Goal: Task Accomplishment & Management: Complete application form

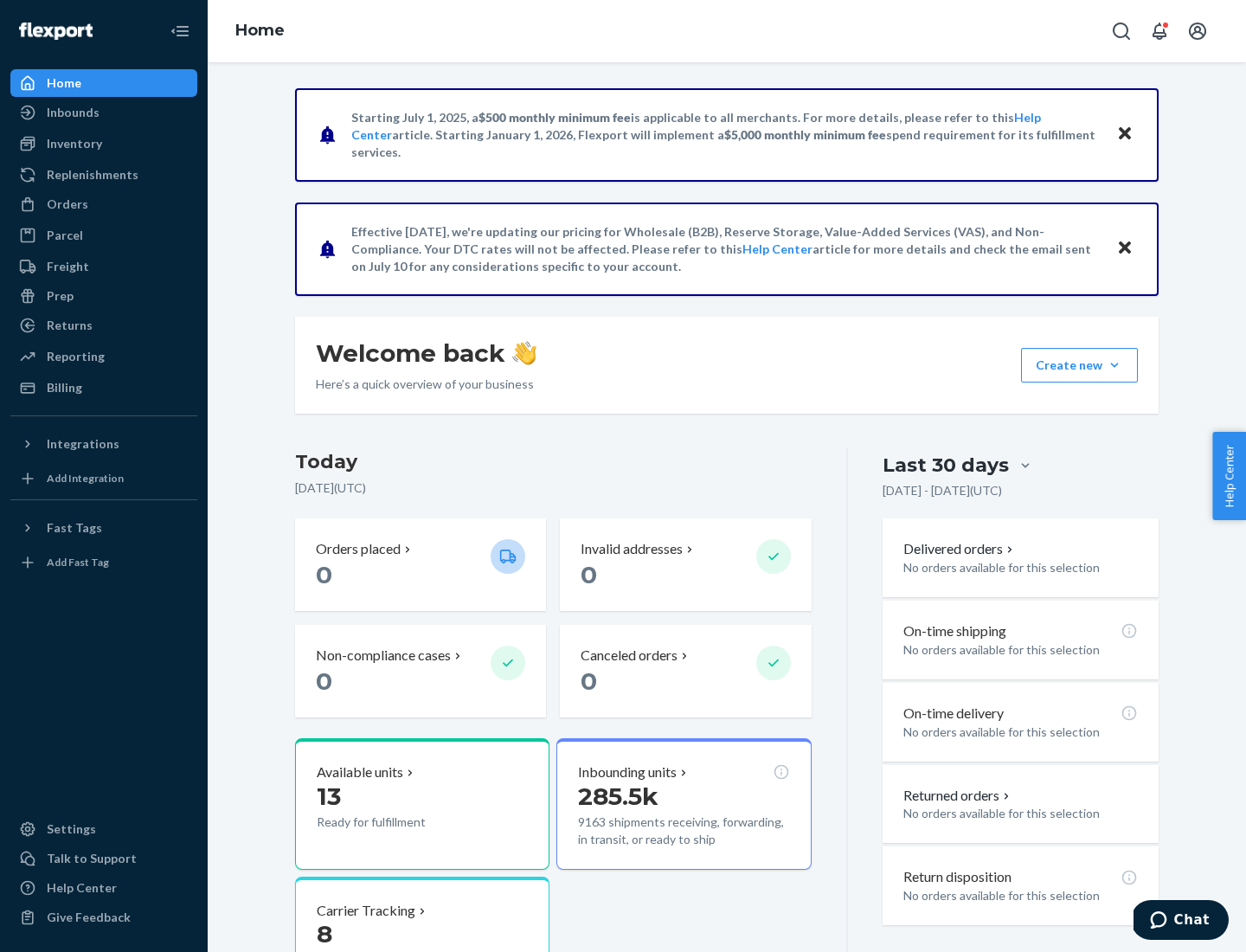
click at [1114, 365] on button "Create new Create new inbound Create new order Create new product" at bounding box center [1080, 365] width 117 height 35
click at [104, 113] on div "Inbounds" at bounding box center [104, 112] width 183 height 24
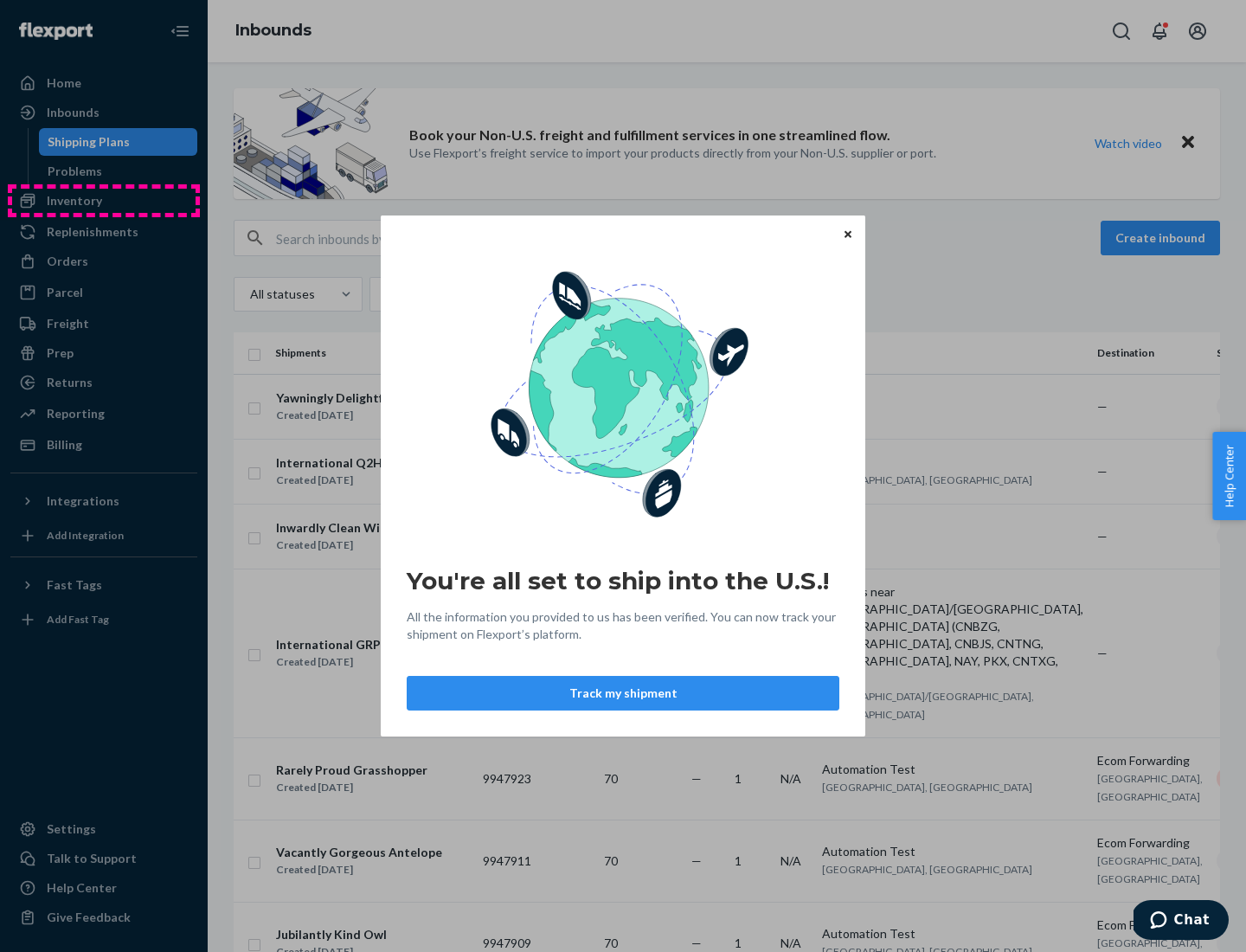
click at [104, 200] on div "You're all set to ship into the U.S.! All the information you provided to us ha…" at bounding box center [623, 476] width 1246 height 952
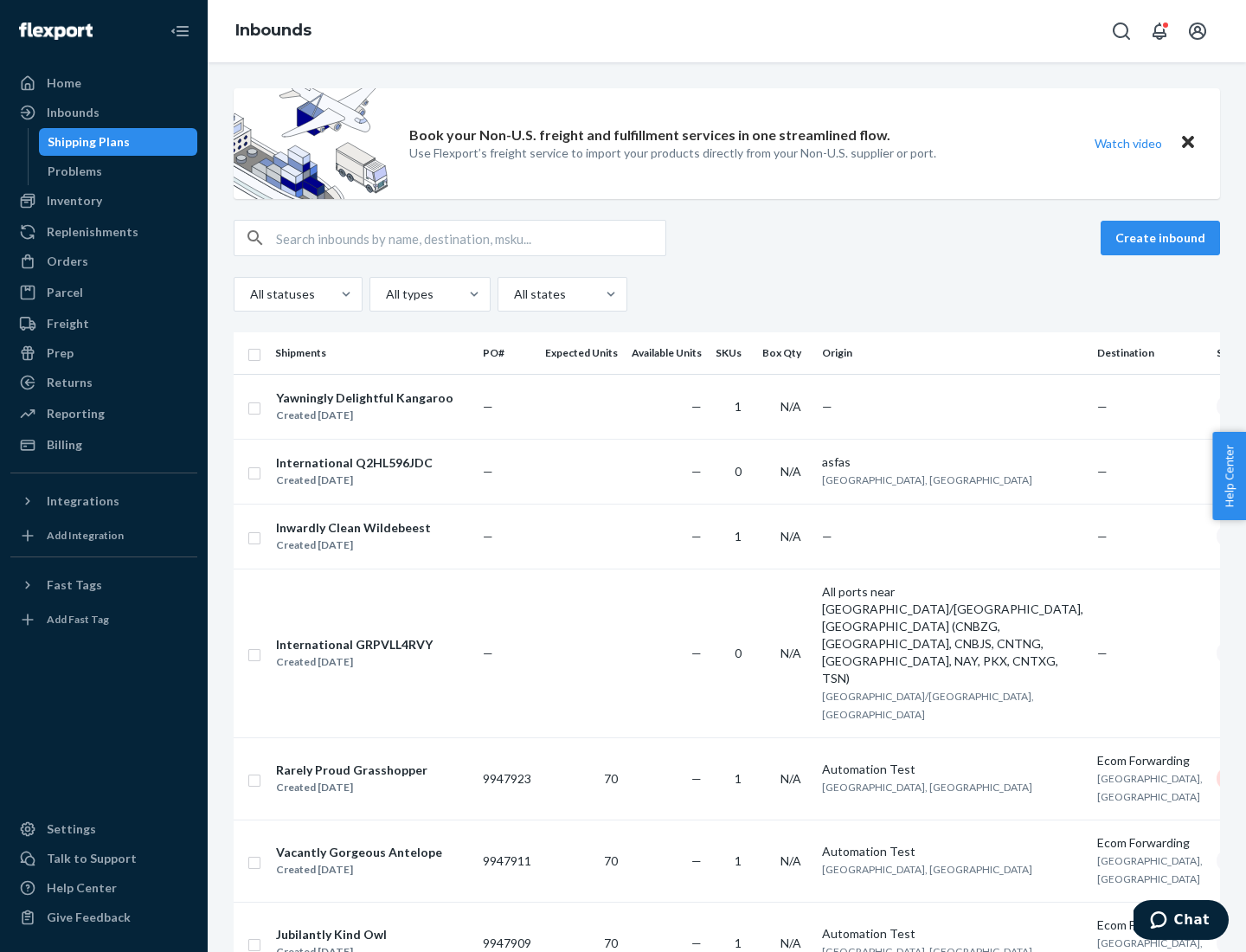
click at [727, 31] on div "Inbounds" at bounding box center [727, 31] width 1038 height 63
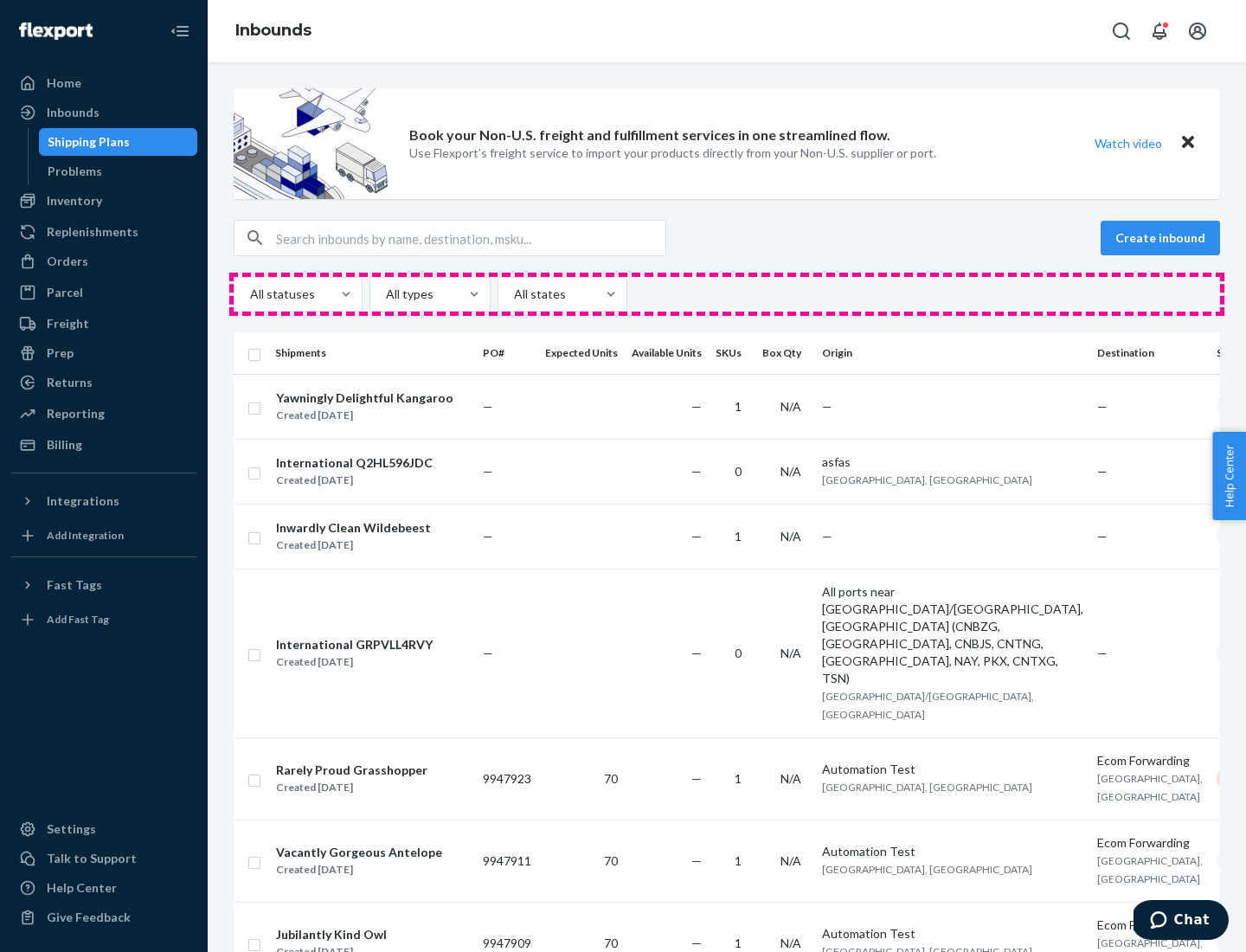
click at [727, 294] on div "All statuses All types All states" at bounding box center [727, 293] width 986 height 35
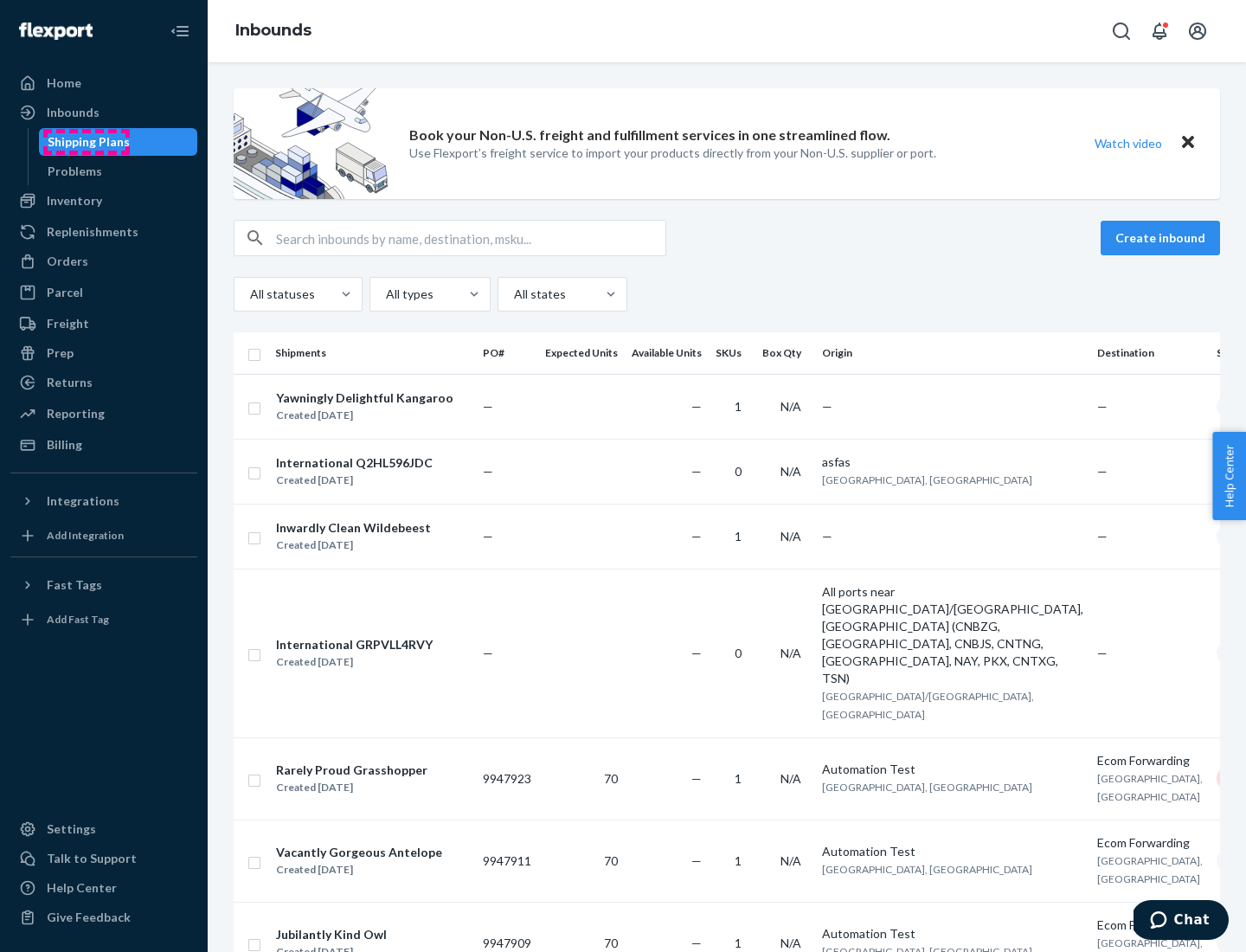
click at [86, 142] on div "Shipping Plans" at bounding box center [89, 141] width 82 height 17
click at [1164, 238] on button "Create inbound" at bounding box center [1160, 238] width 119 height 35
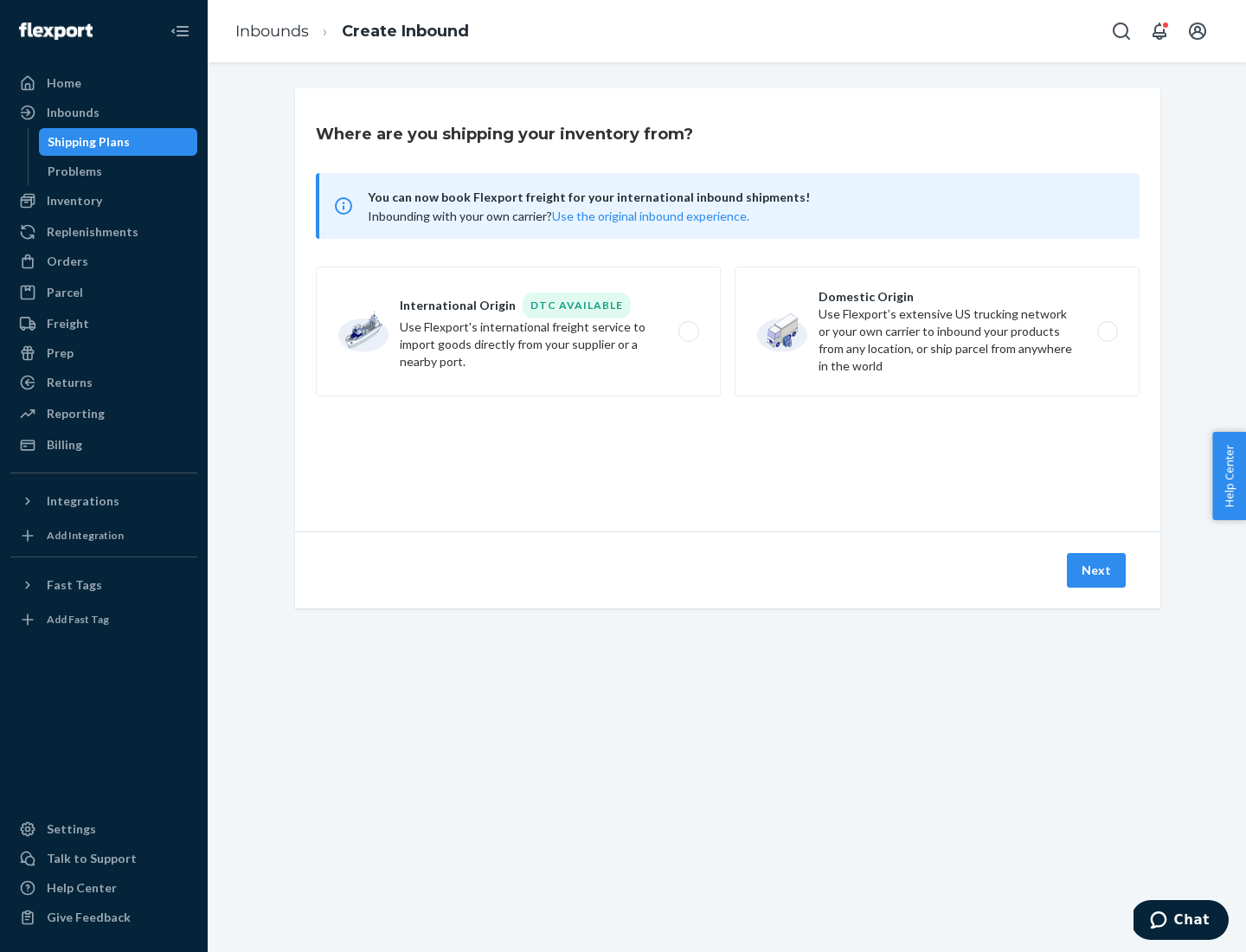
click at [518, 331] on label "International Origin DTC Available Use Flexport's international freight service…" at bounding box center [518, 331] width 405 height 130
click at [688, 331] on input "International Origin DTC Available Use Flexport's international freight service…" at bounding box center [694, 332] width 12 height 12
radio input "true"
click at [728, 453] on icon at bounding box center [727, 452] width 65 height 65
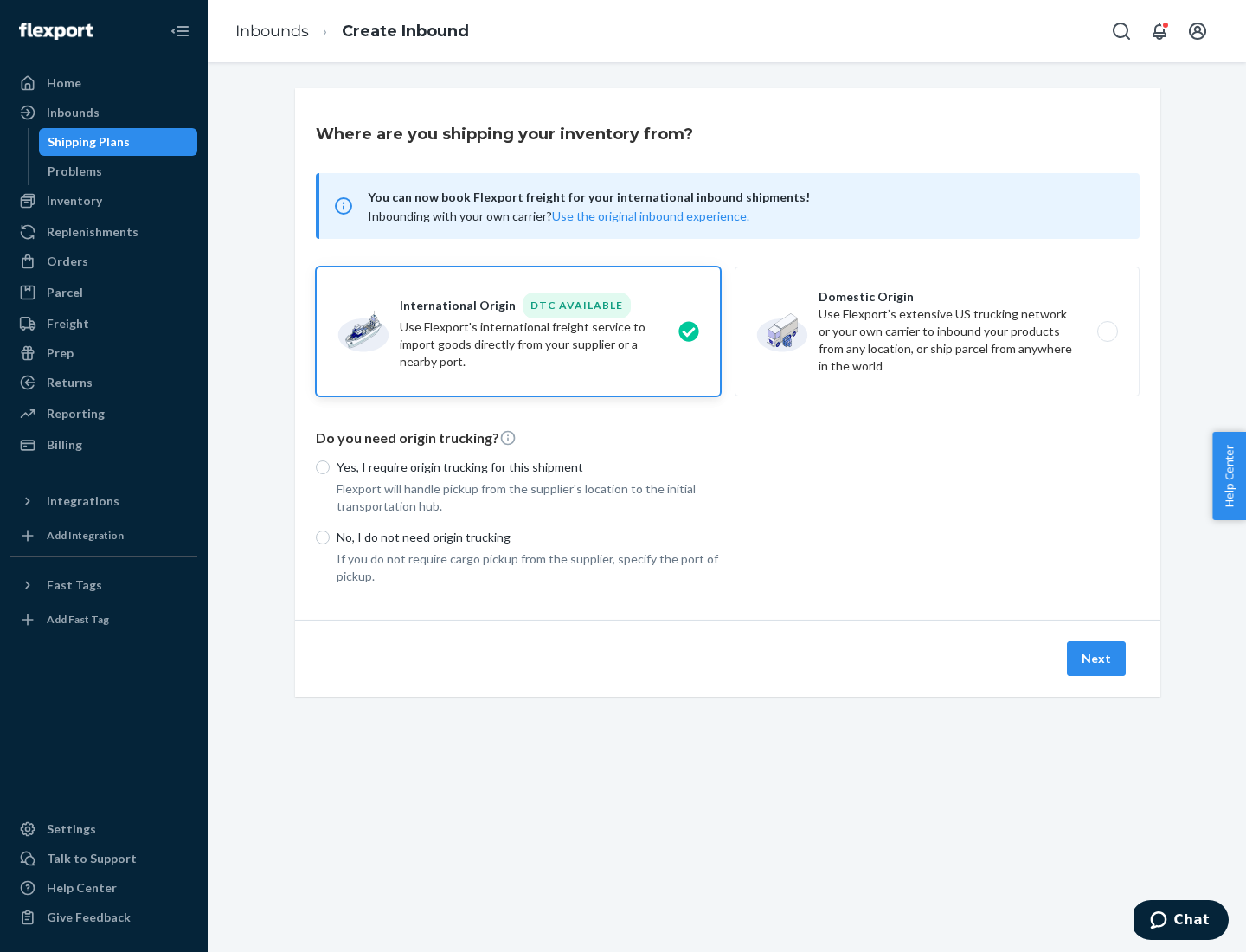
click at [529, 466] on p "Yes, I require origin trucking for this shipment" at bounding box center [528, 467] width 384 height 17
click at [329, 466] on input "Yes, I require origin trucking for this shipment" at bounding box center [322, 466] width 13 height 13
radio input "true"
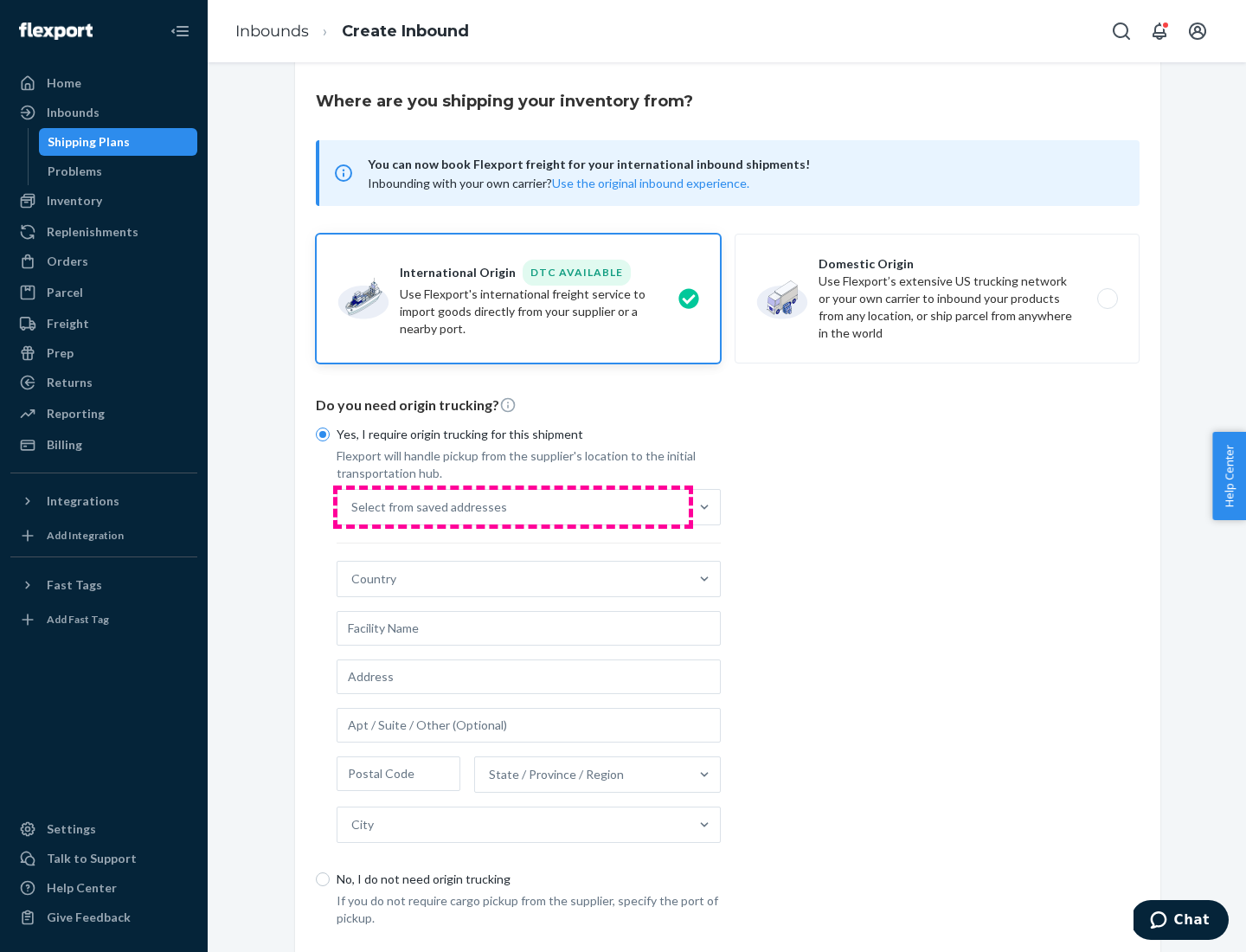
click at [513, 506] on div "Select from saved addresses" at bounding box center [513, 506] width 352 height 35
click at [354, 506] on input "Select from saved addresses" at bounding box center [353, 506] width 2 height 17
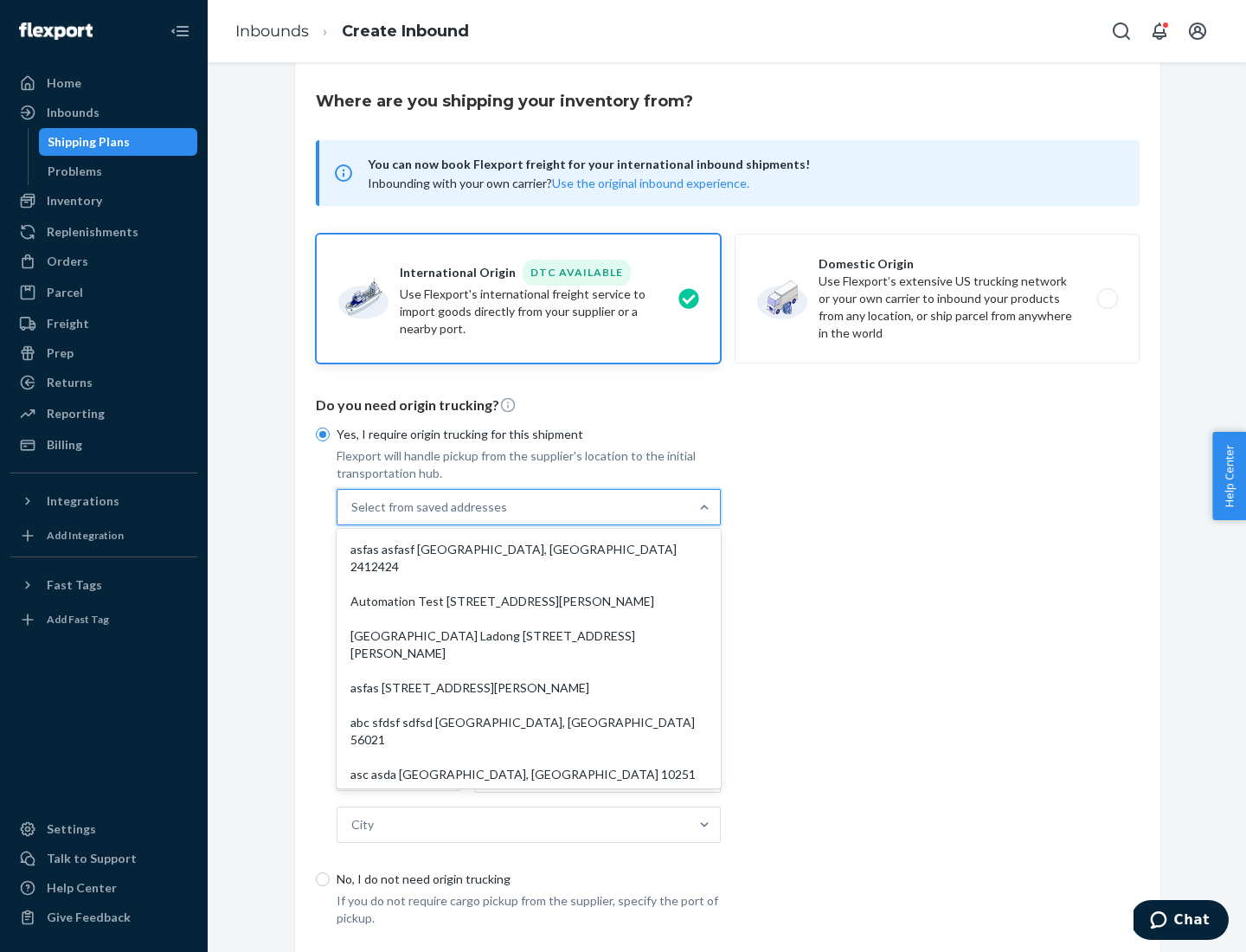
scroll to position [75, 0]
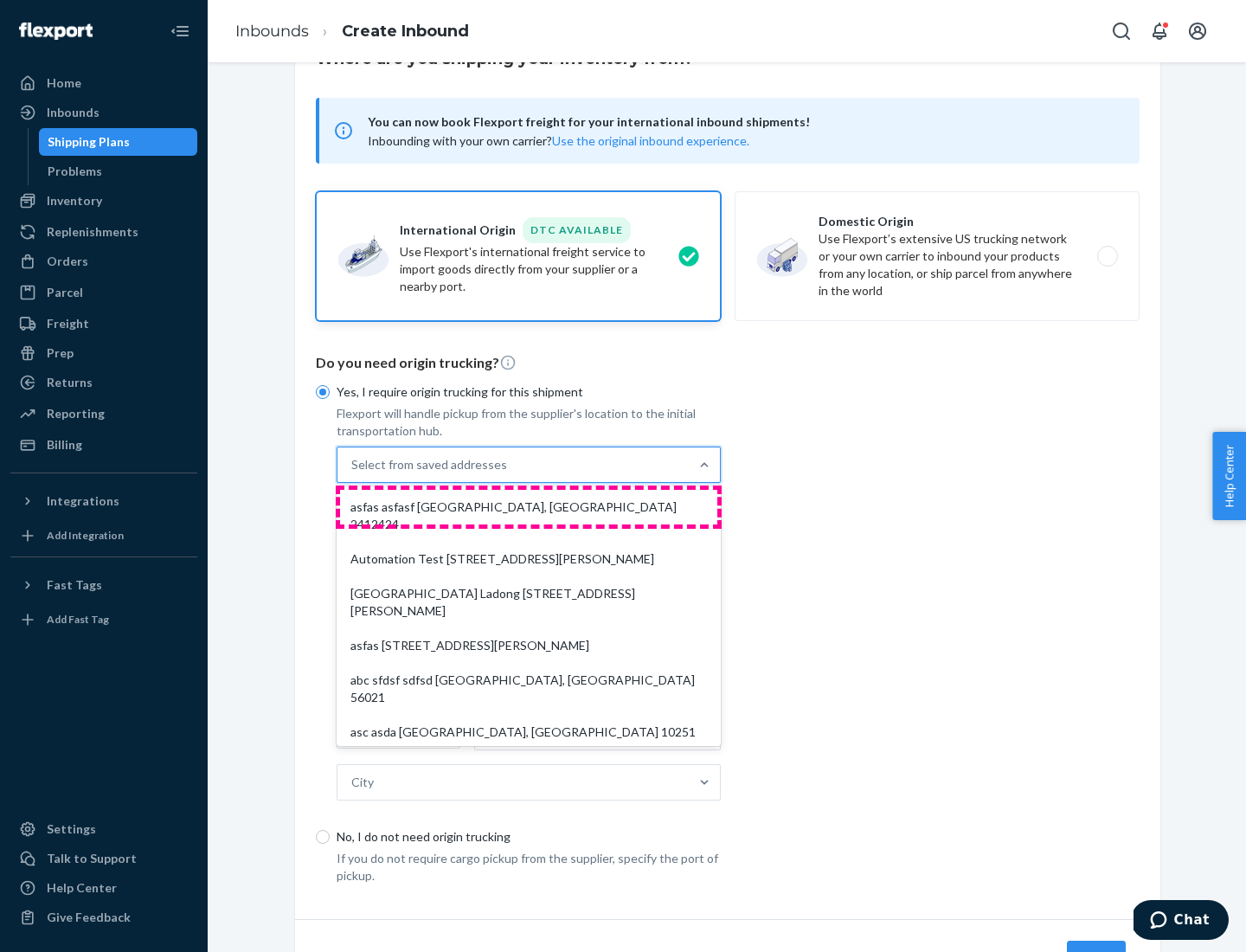
click at [529, 506] on div "asfas asfasf [GEOGRAPHIC_DATA], [GEOGRAPHIC_DATA] 2412424" at bounding box center [529, 515] width 378 height 52
click at [354, 473] on input "option asfas asfasf [GEOGRAPHIC_DATA], [GEOGRAPHIC_DATA] 2412424 focused, 1 of …" at bounding box center [353, 464] width 2 height 17
type input "asfas"
type input "asfasf"
type input "2412424"
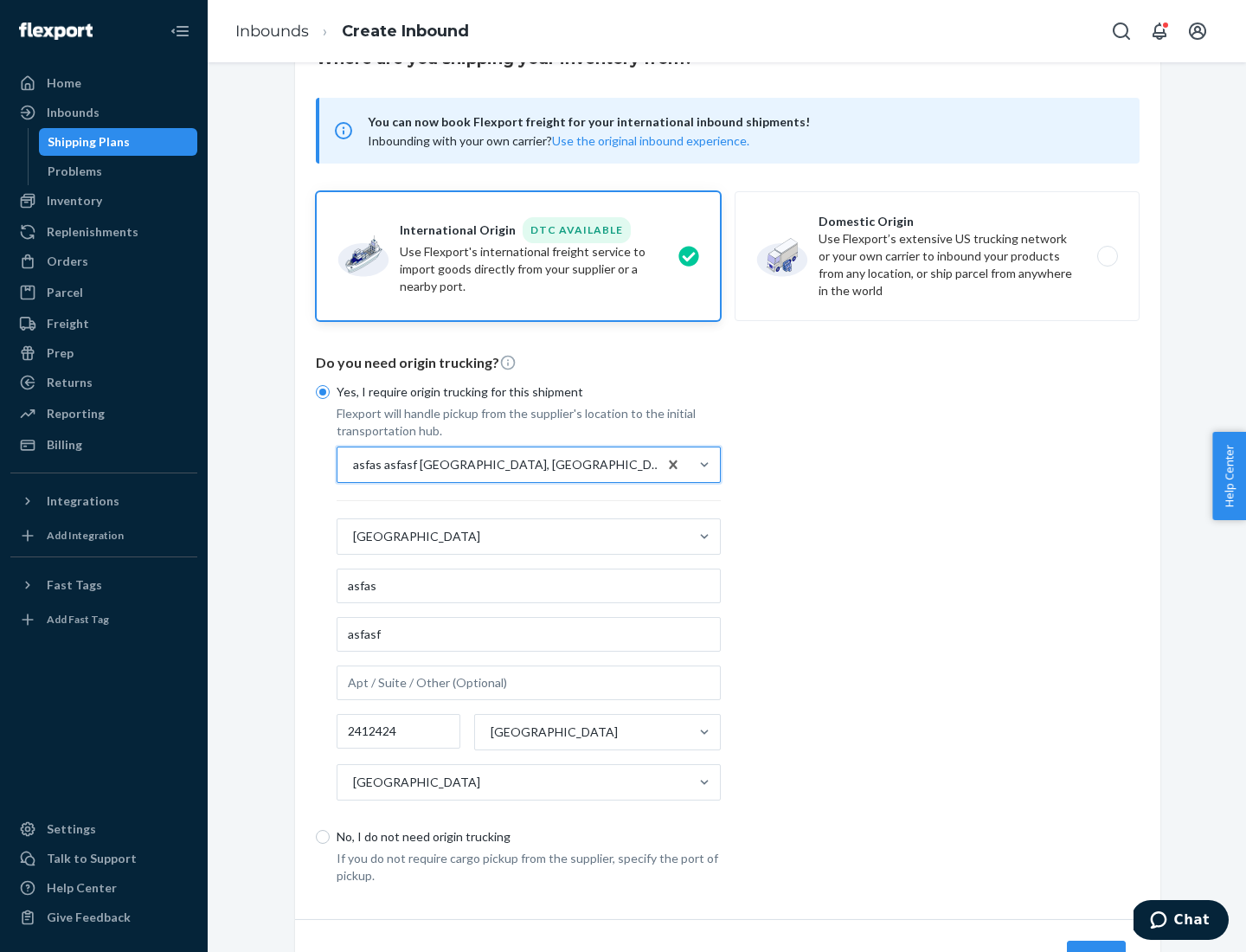
scroll to position [161, 0]
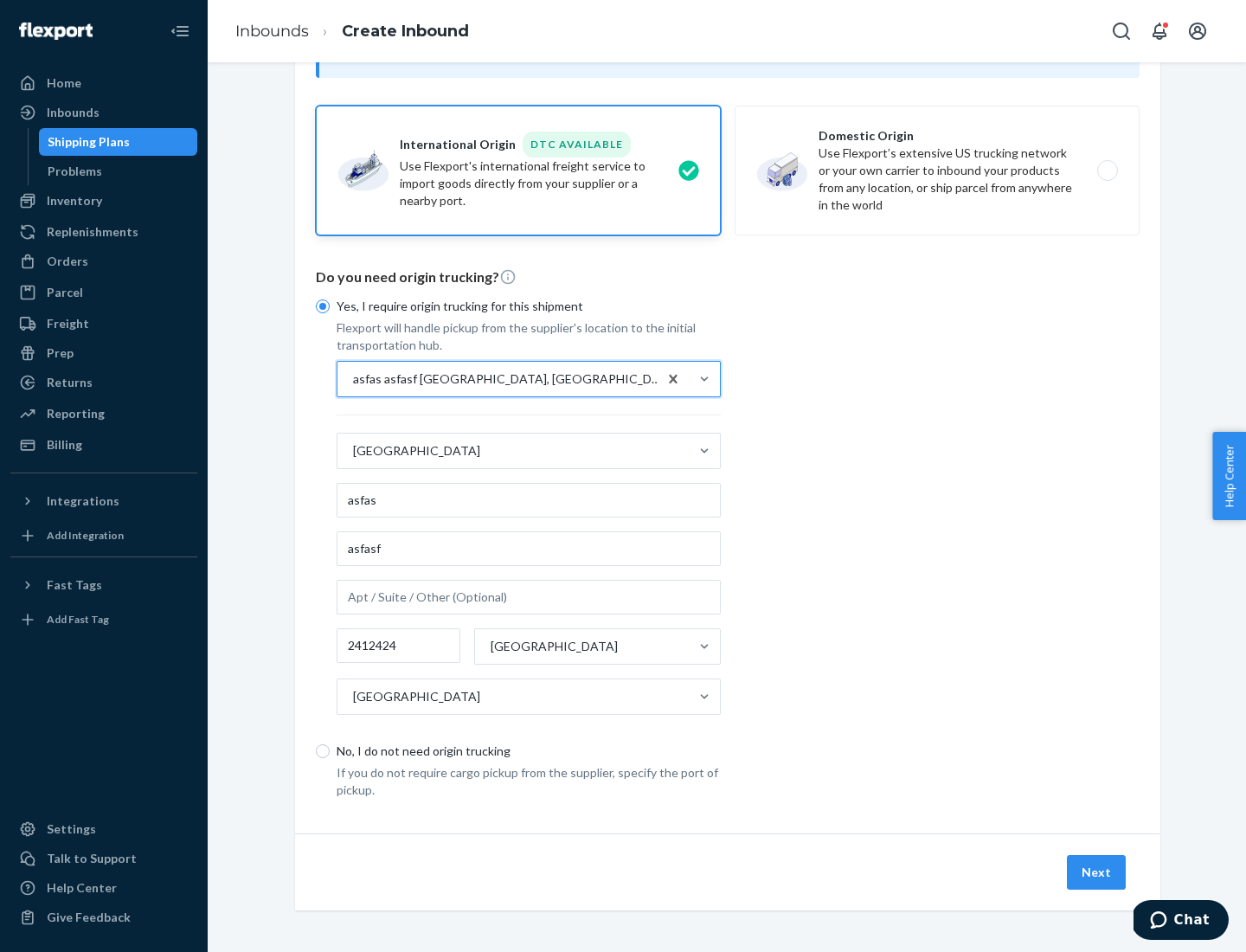
click at [1097, 871] on button "Next" at bounding box center [1097, 871] width 59 height 35
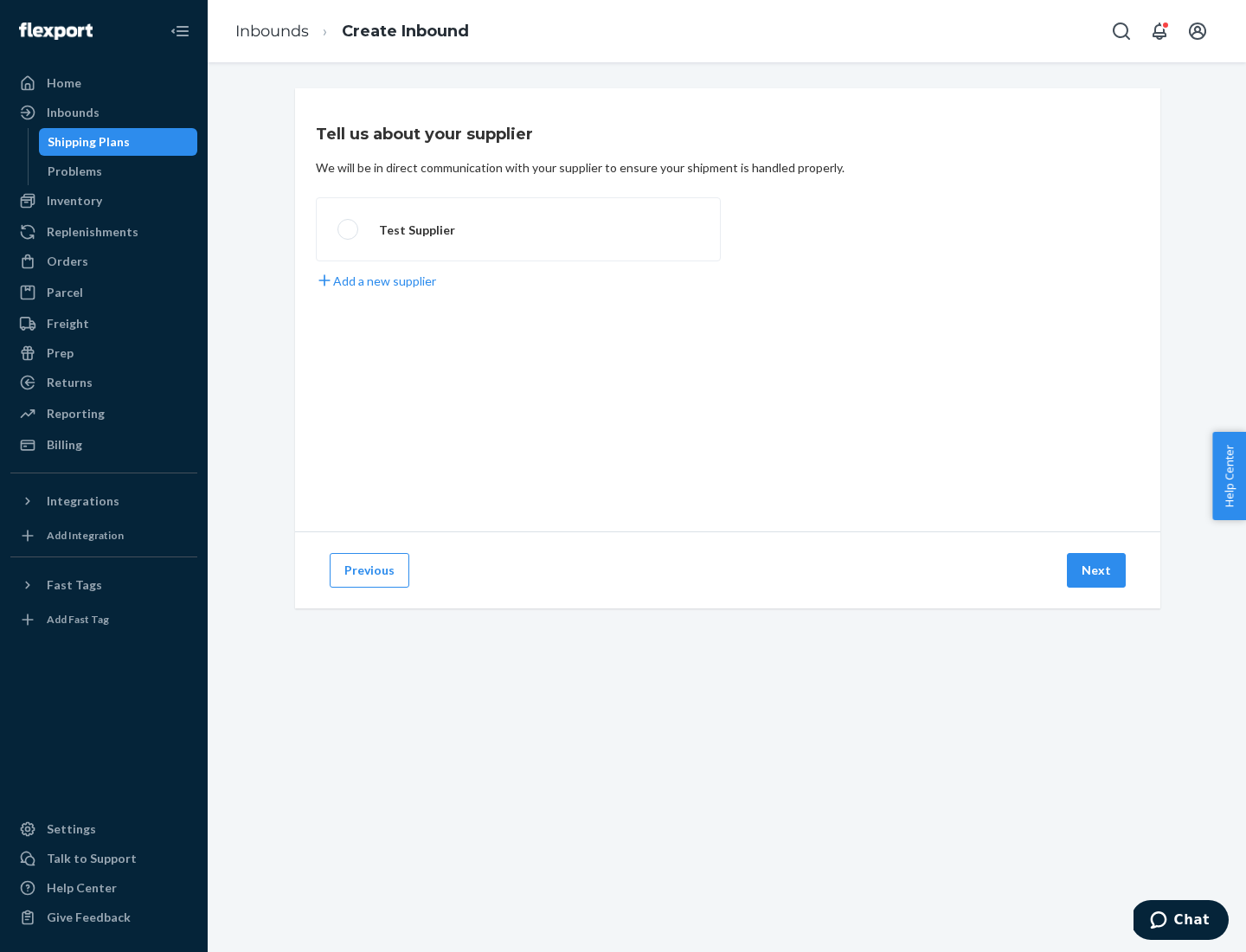
click at [518, 229] on label "Test Supplier" at bounding box center [518, 229] width 405 height 64
click at [349, 229] on input "Test Supplier" at bounding box center [343, 229] width 12 height 12
radio input "true"
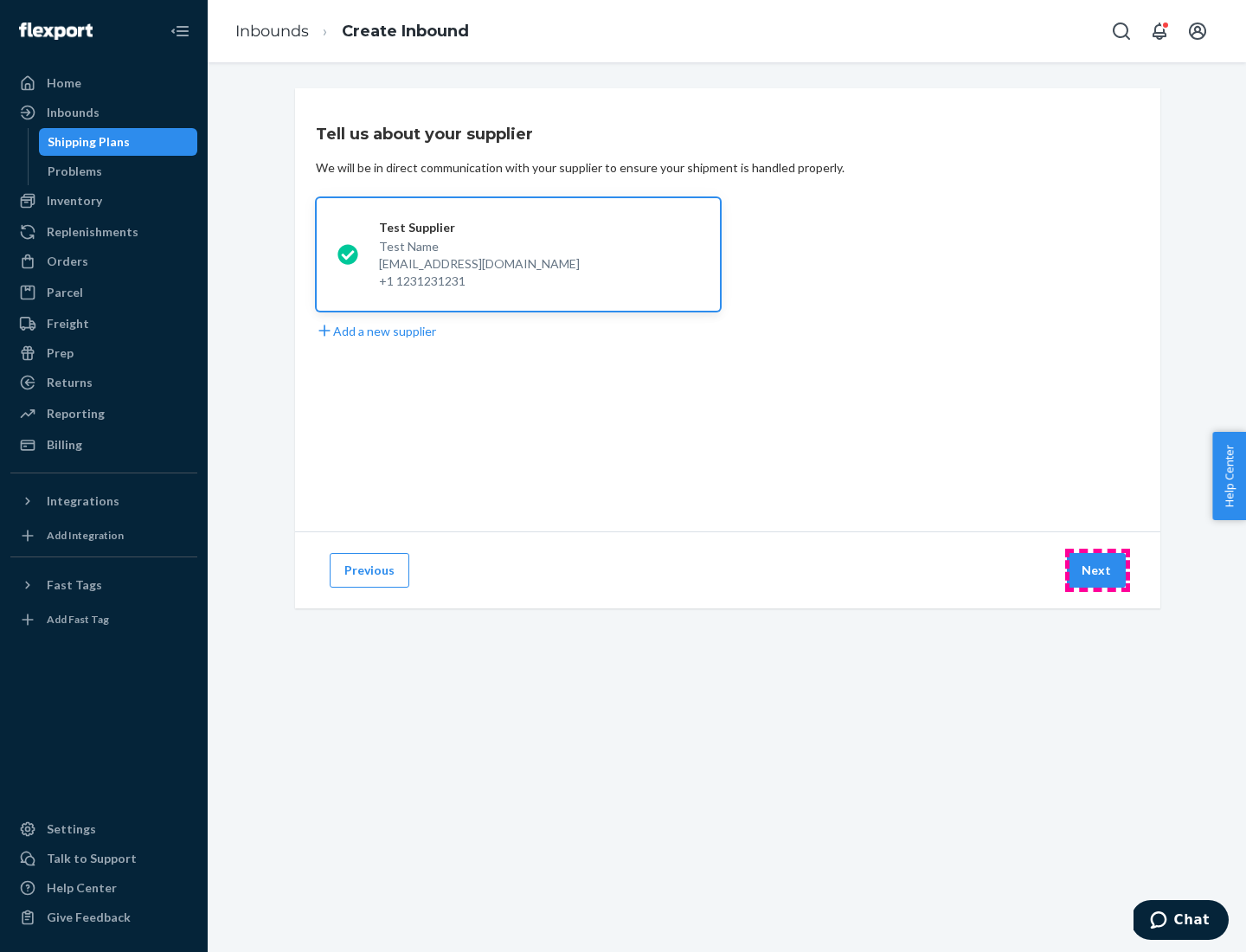
click at [1097, 570] on button "Next" at bounding box center [1097, 570] width 59 height 35
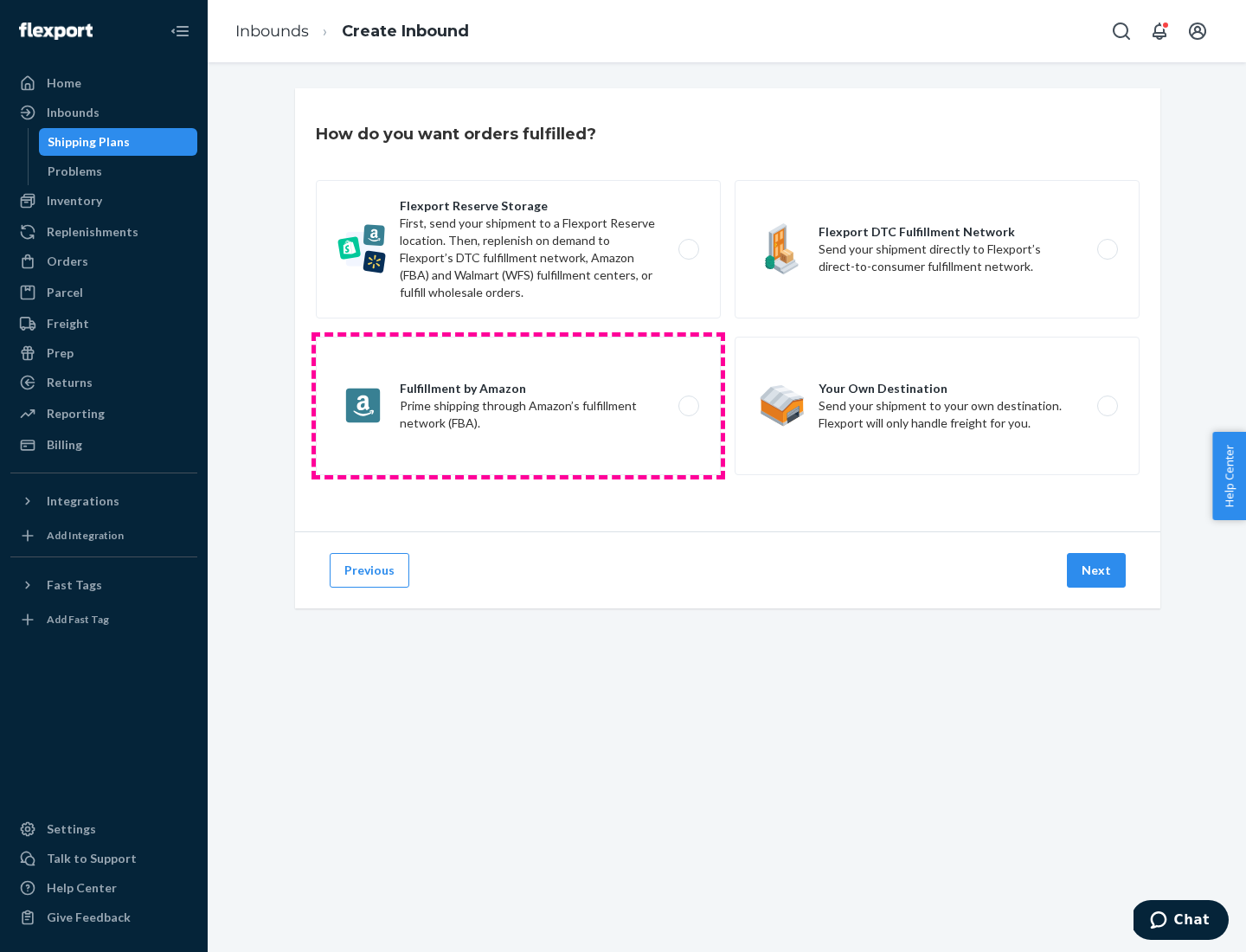
click at [518, 406] on label "Fulfillment by Amazon Prime shipping through Amazon’s fulfillment network (FBA)." at bounding box center [518, 405] width 405 height 139
click at [688, 406] on input "Fulfillment by Amazon Prime shipping through Amazon’s fulfillment network (FBA)." at bounding box center [694, 406] width 12 height 12
radio input "true"
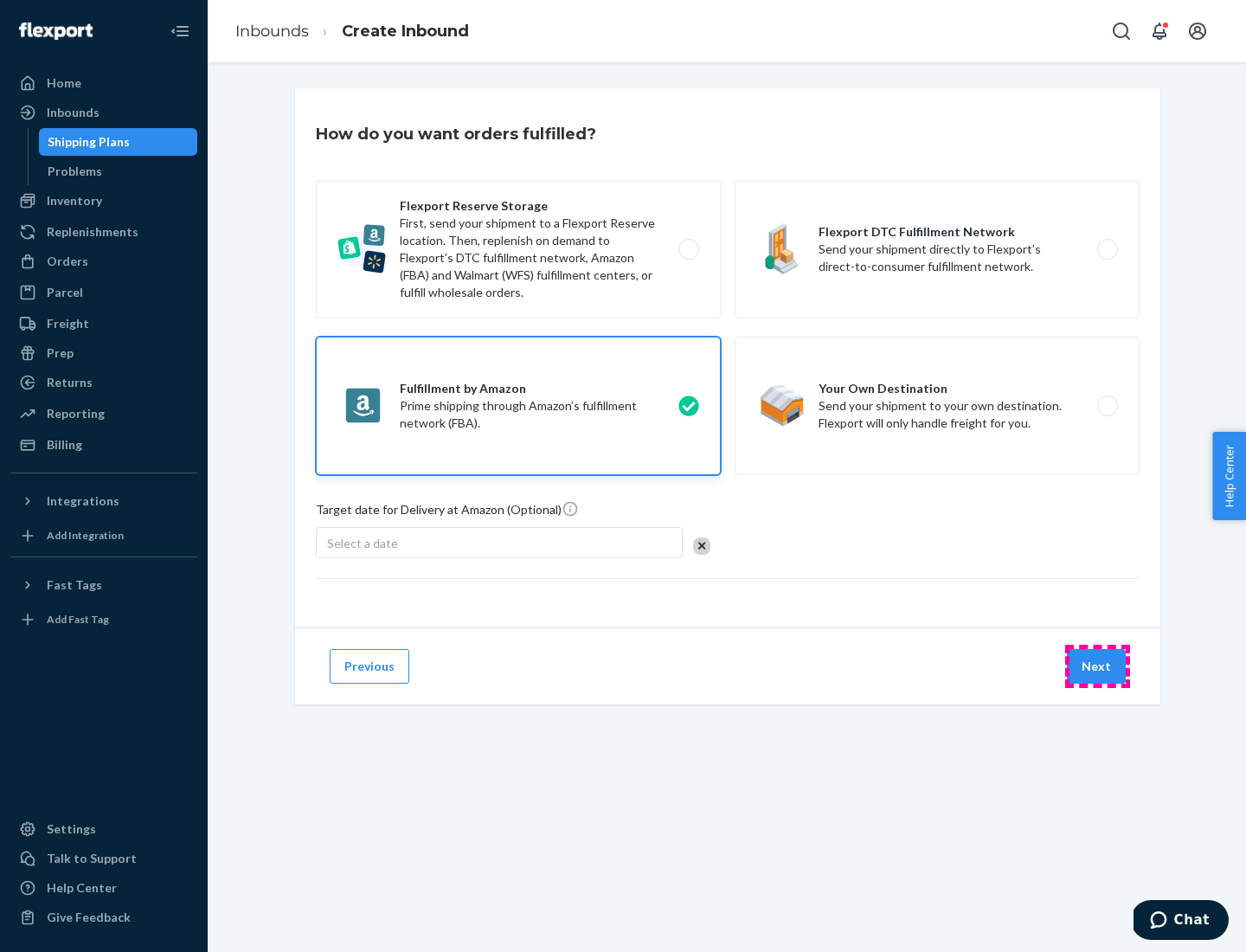
click at [1097, 667] on button "Next" at bounding box center [1097, 666] width 59 height 35
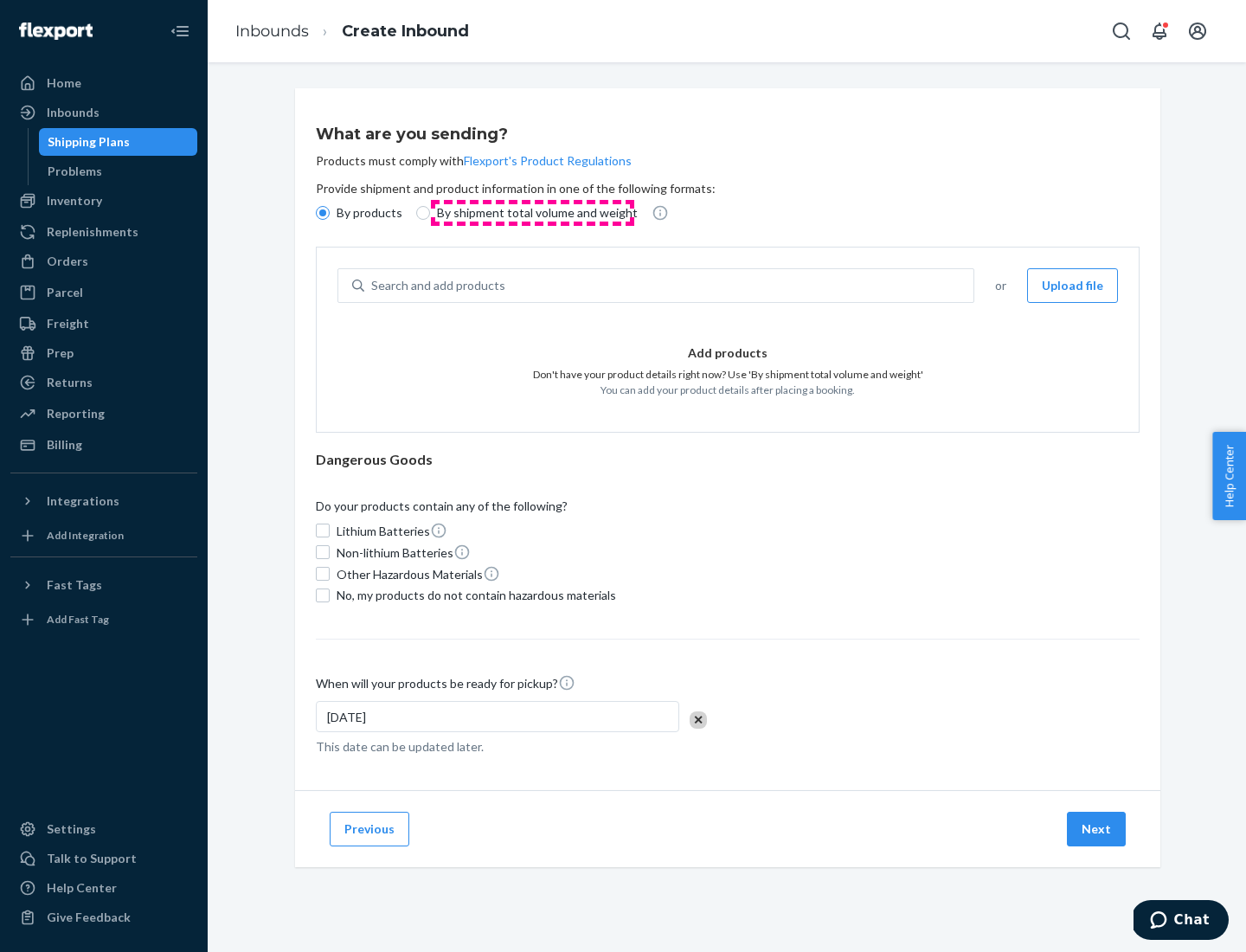
click at [533, 213] on p "By shipment total volume and weight" at bounding box center [537, 212] width 201 height 17
click at [431, 213] on input "By shipment total volume and weight" at bounding box center [422, 212] width 13 height 13
radio input "true"
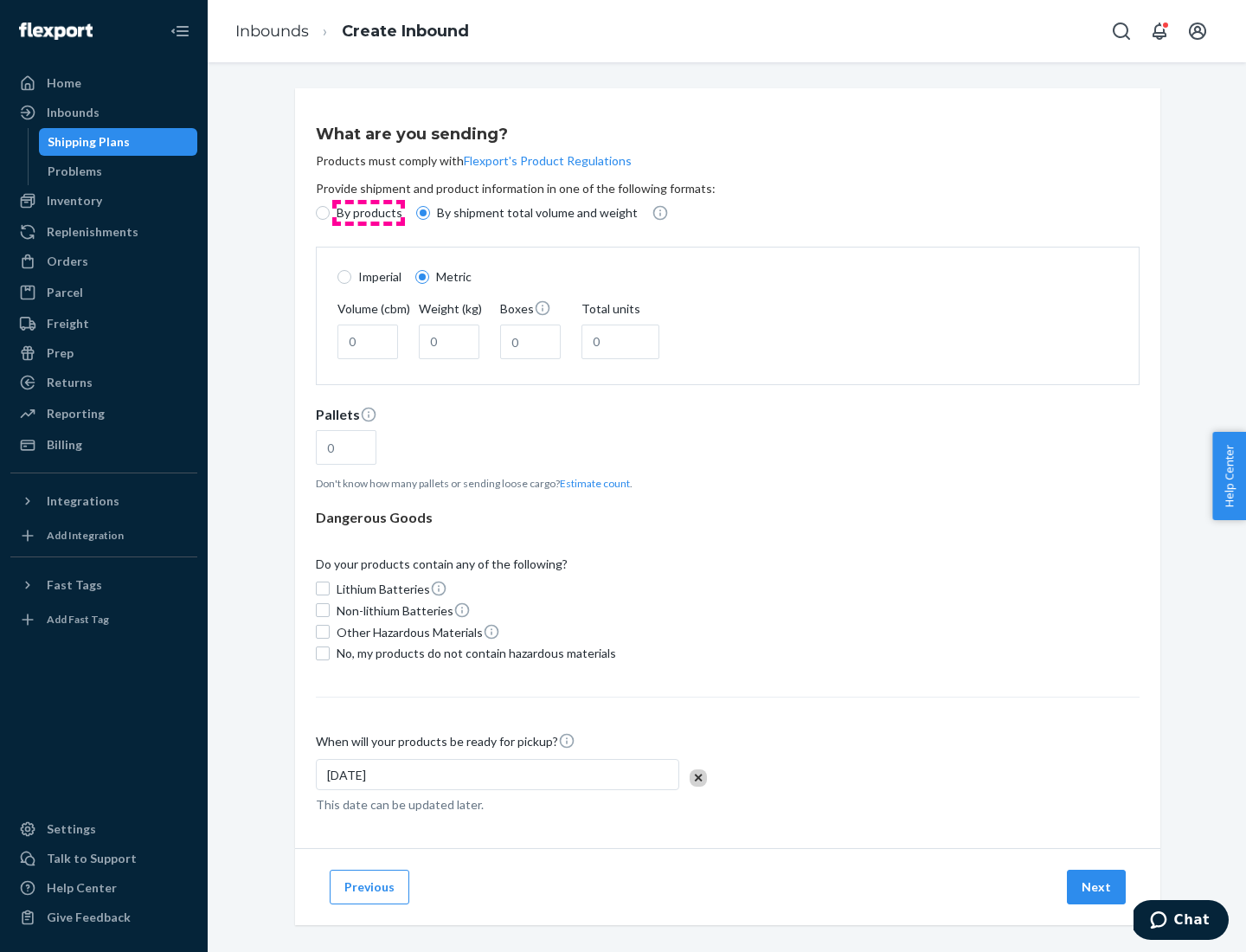
click at [368, 213] on p "By products" at bounding box center [369, 212] width 65 height 17
click at [329, 213] on input "By products" at bounding box center [322, 212] width 13 height 13
radio input "true"
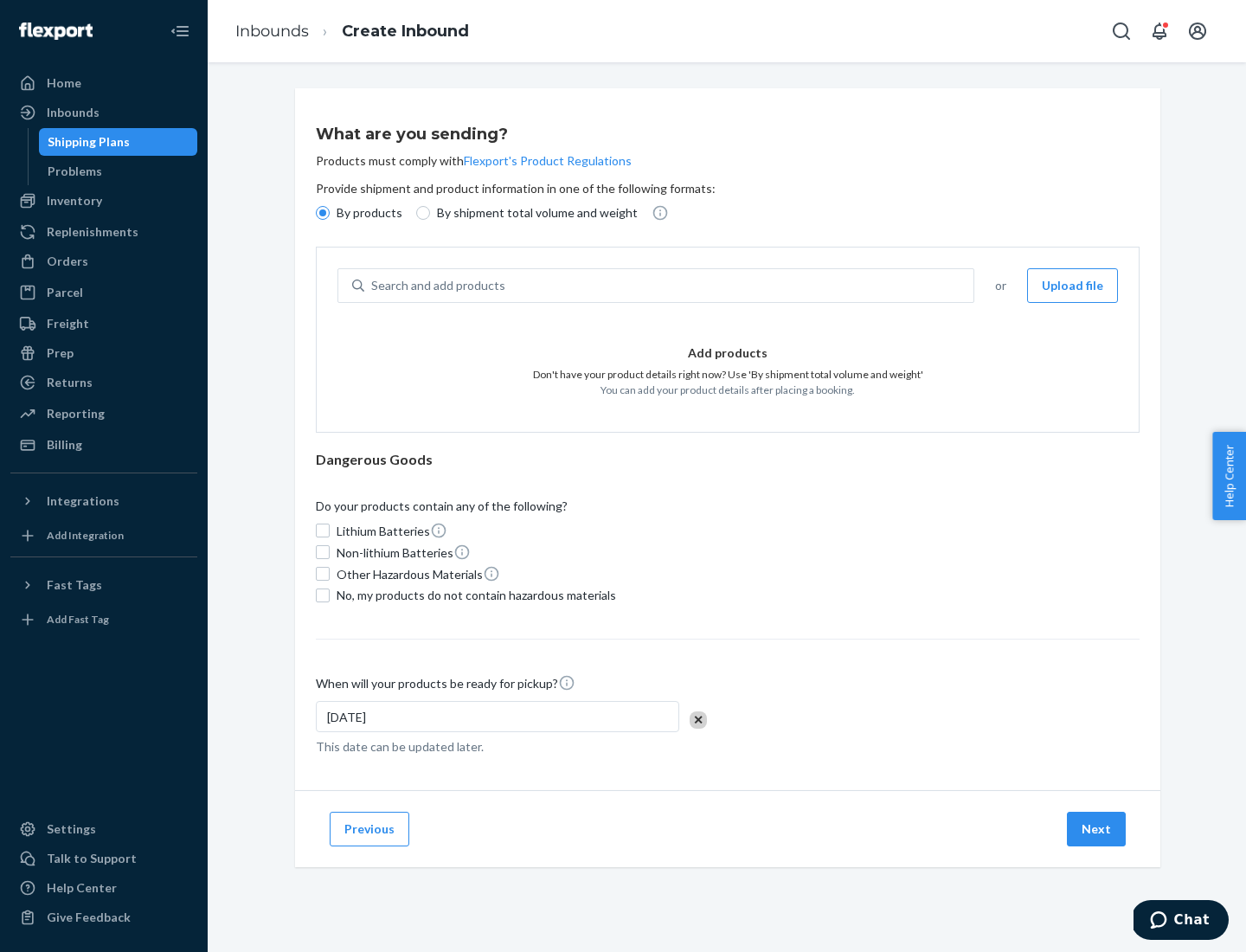
click at [670, 285] on div "Search and add products" at bounding box center [669, 285] width 610 height 31
click at [373, 285] on input "Search and add products" at bounding box center [372, 285] width 2 height 17
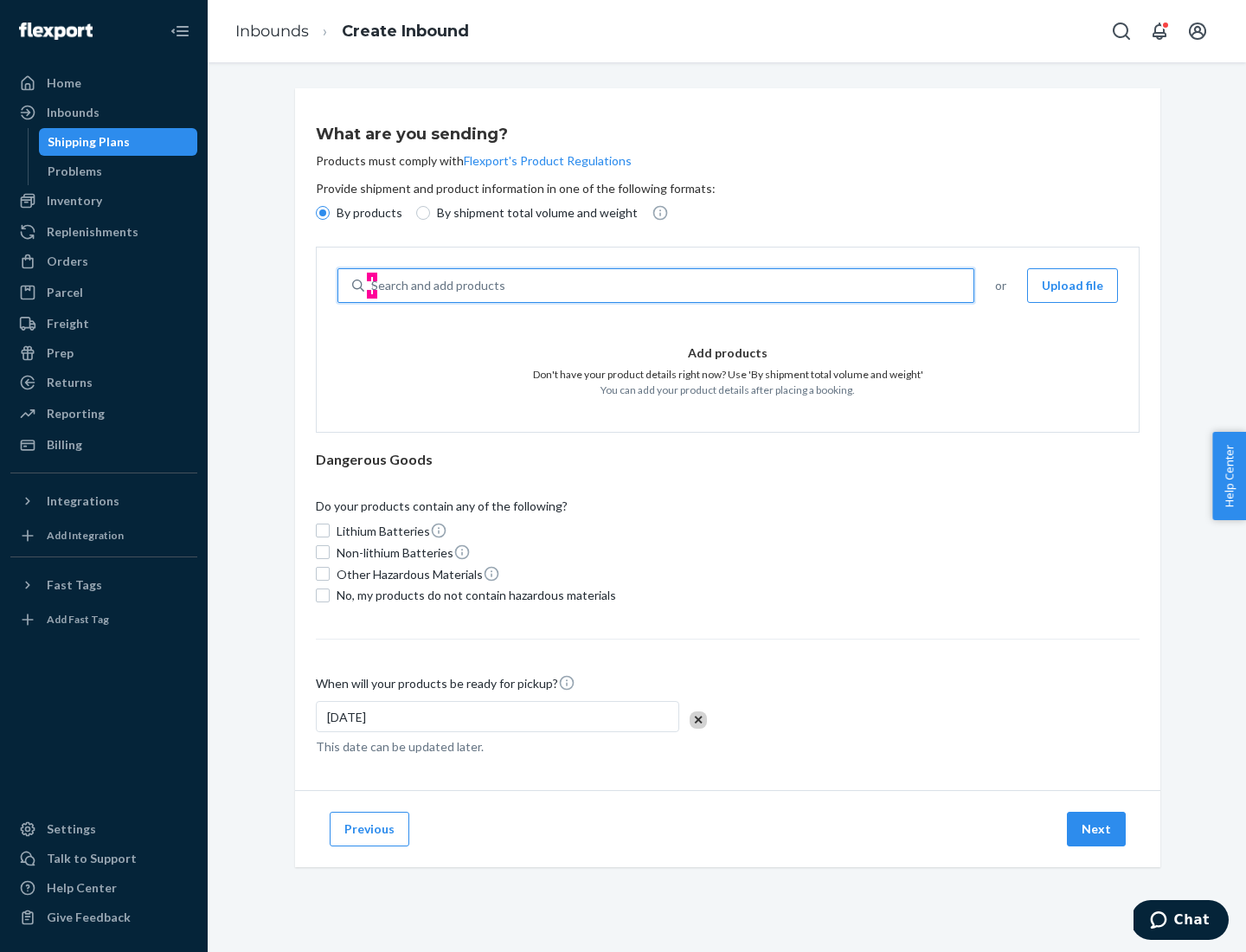
type input "test"
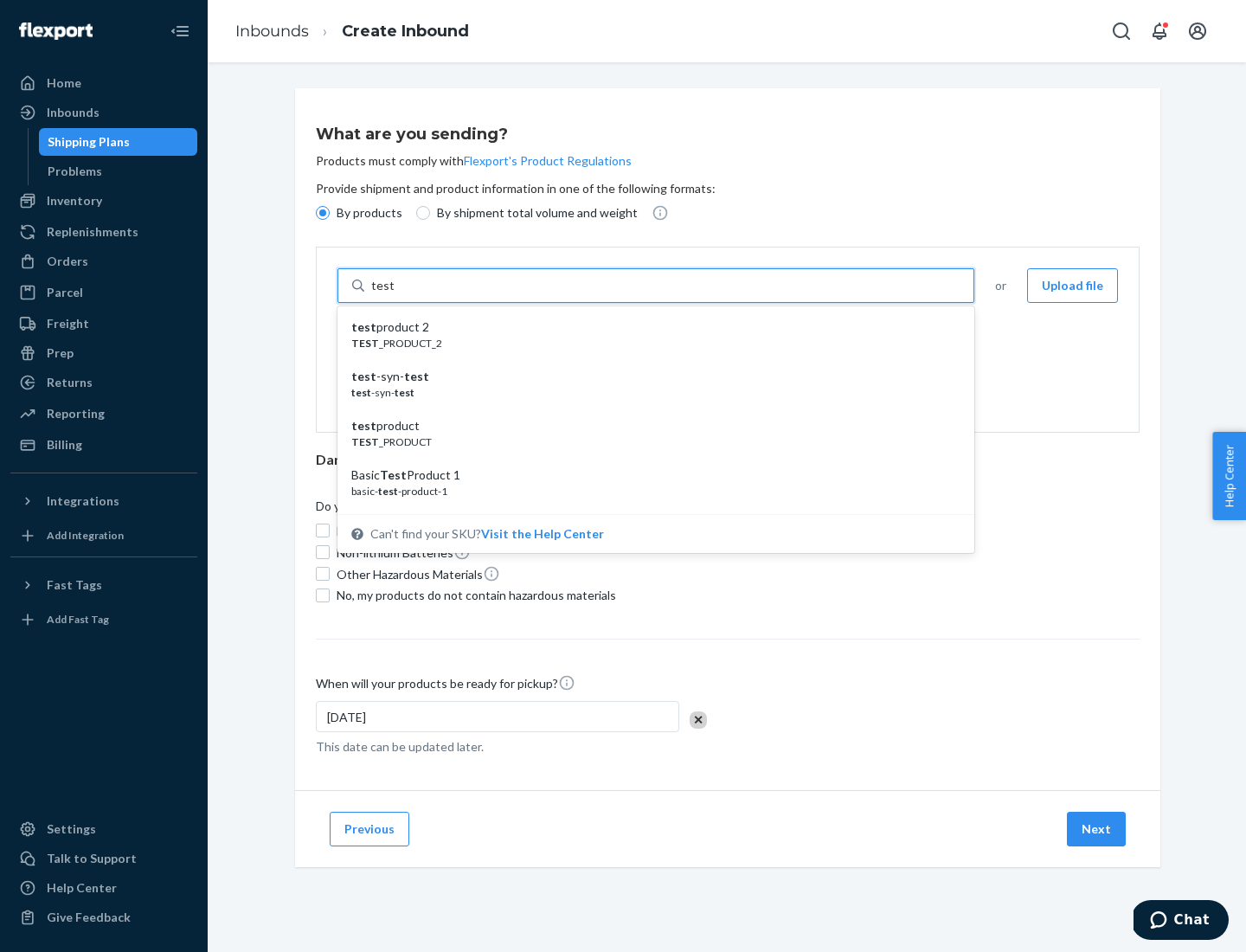
click at [650, 327] on div "test product 2" at bounding box center [649, 327] width 595 height 17
click at [394, 294] on input "test" at bounding box center [382, 285] width 22 height 17
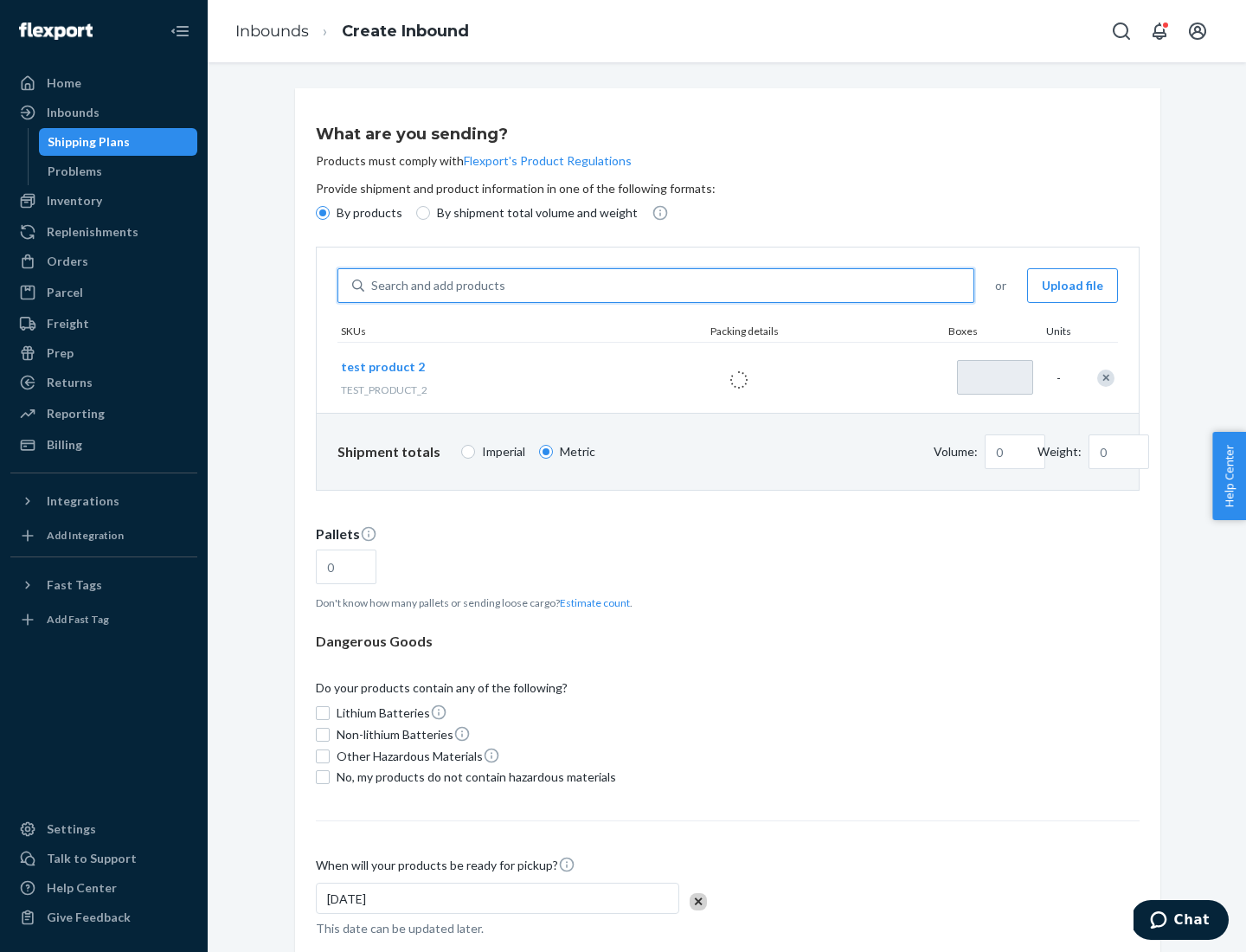
type input "1"
type input "0.02"
type input "22.23"
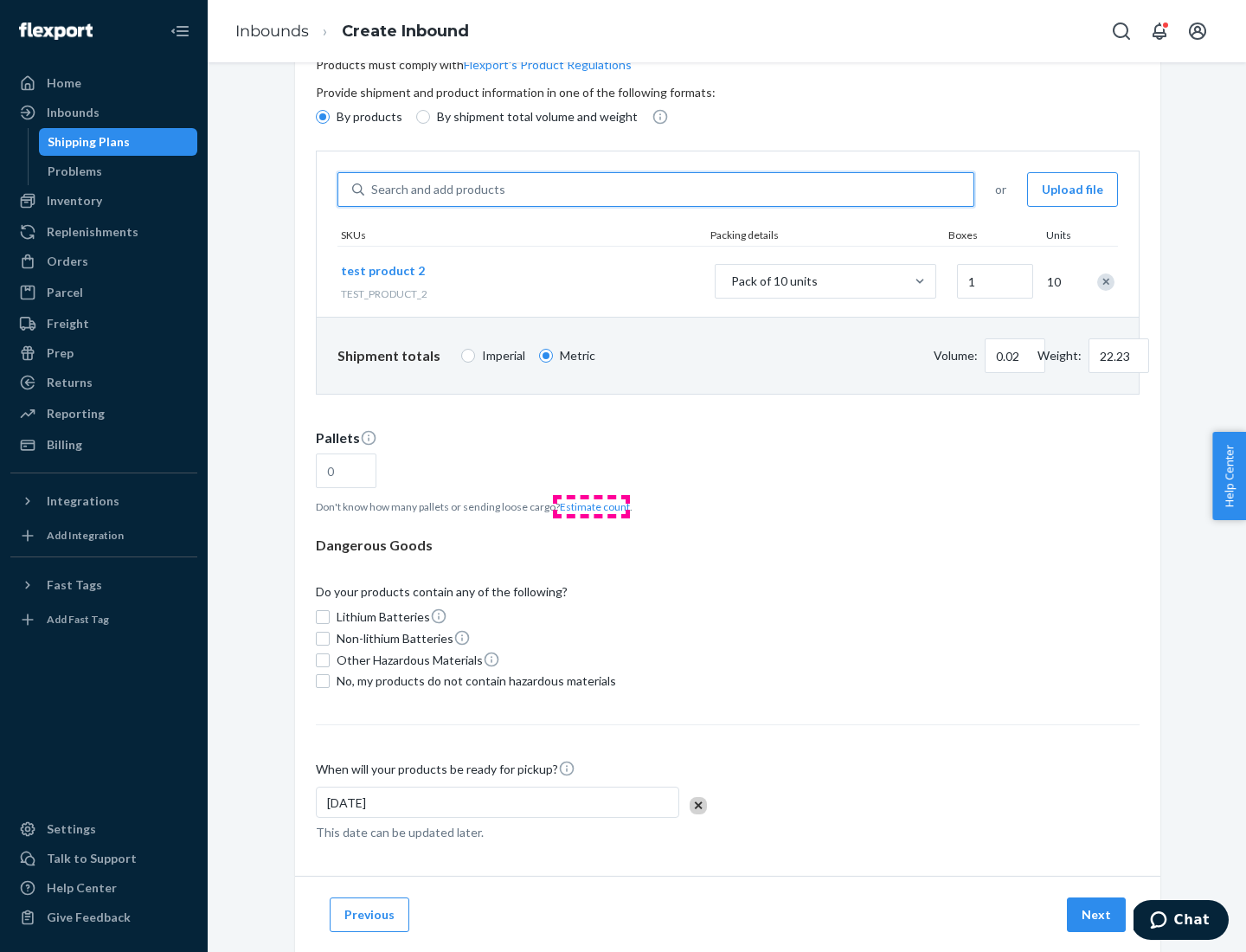
click at [591, 506] on button "Estimate count" at bounding box center [595, 506] width 70 height 14
type input "1"
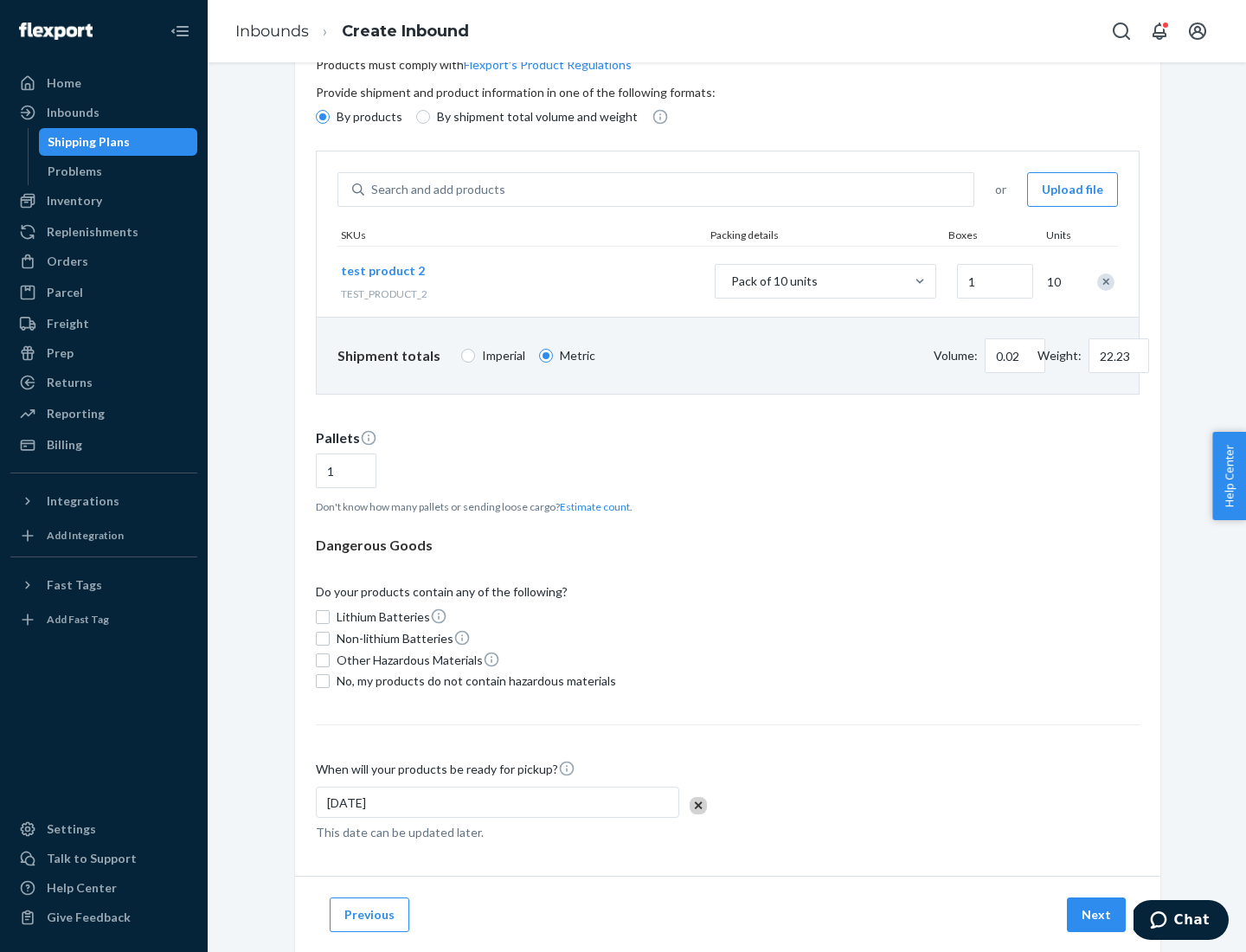
scroll to position [139, 0]
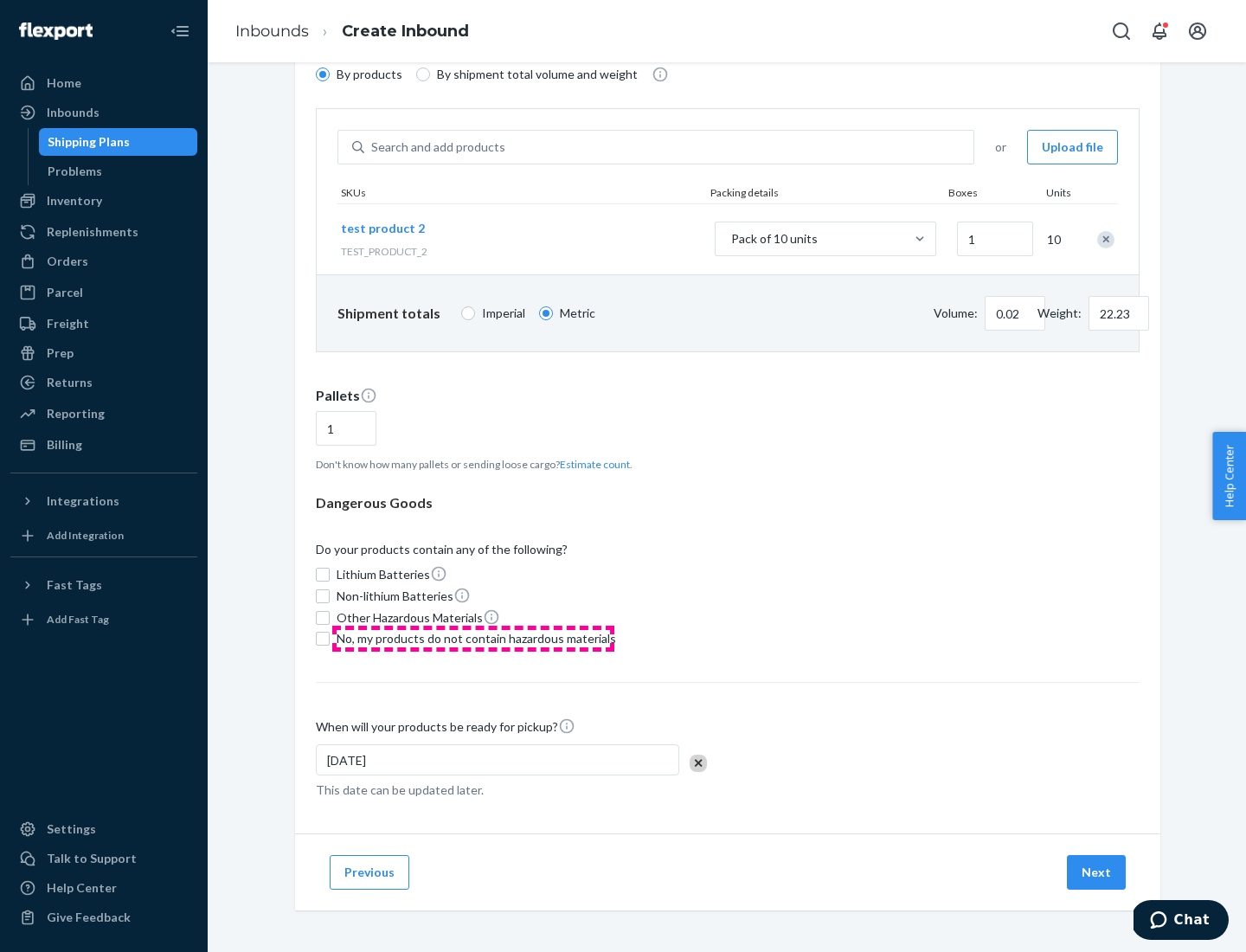
click at [474, 639] on span "No, my products do not contain hazardous materials" at bounding box center [476, 638] width 279 height 17
click at [329, 639] on input "No, my products do not contain hazardous materials" at bounding box center [322, 638] width 13 height 13
checkbox input "true"
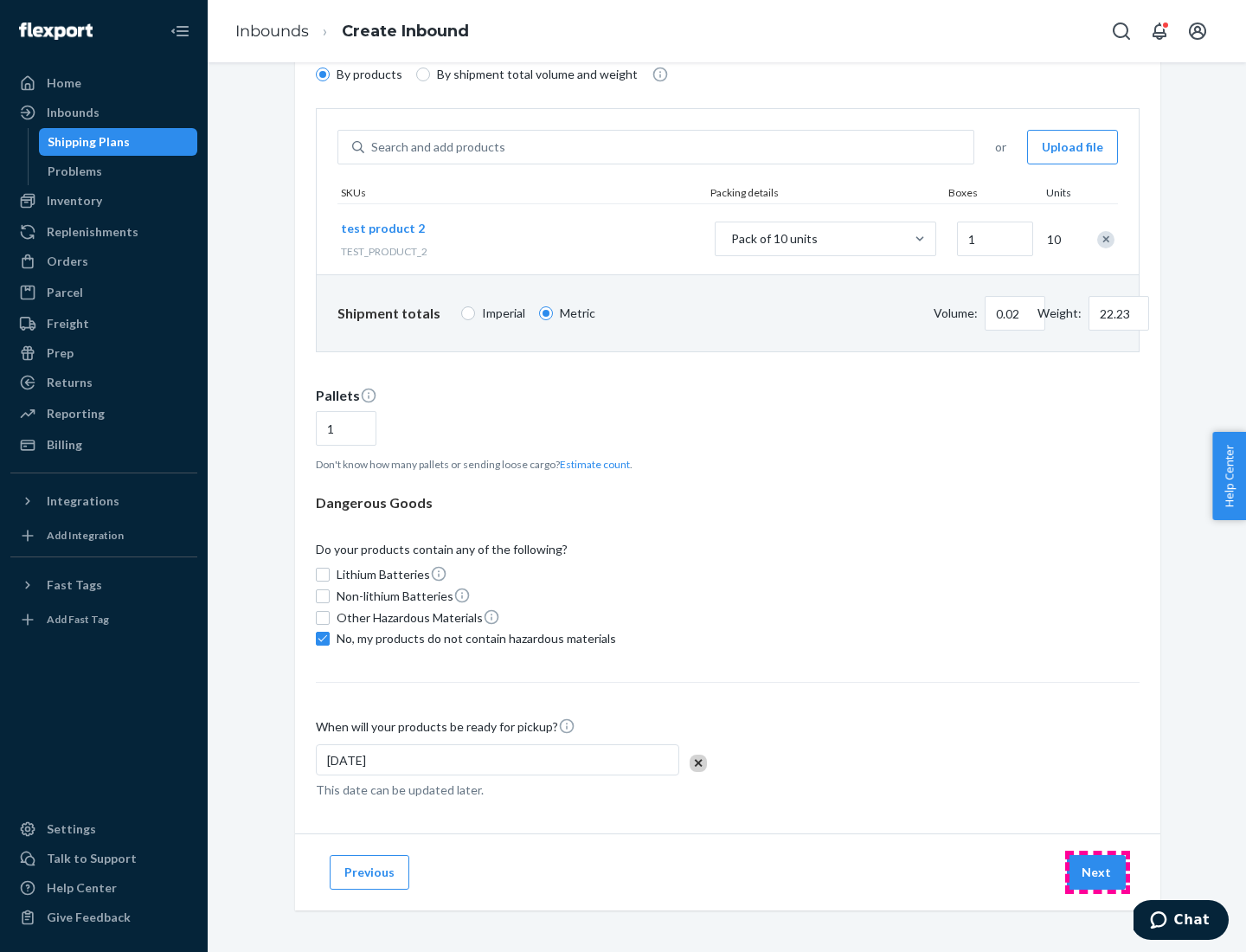
click at [1097, 872] on button "Next" at bounding box center [1097, 871] width 59 height 35
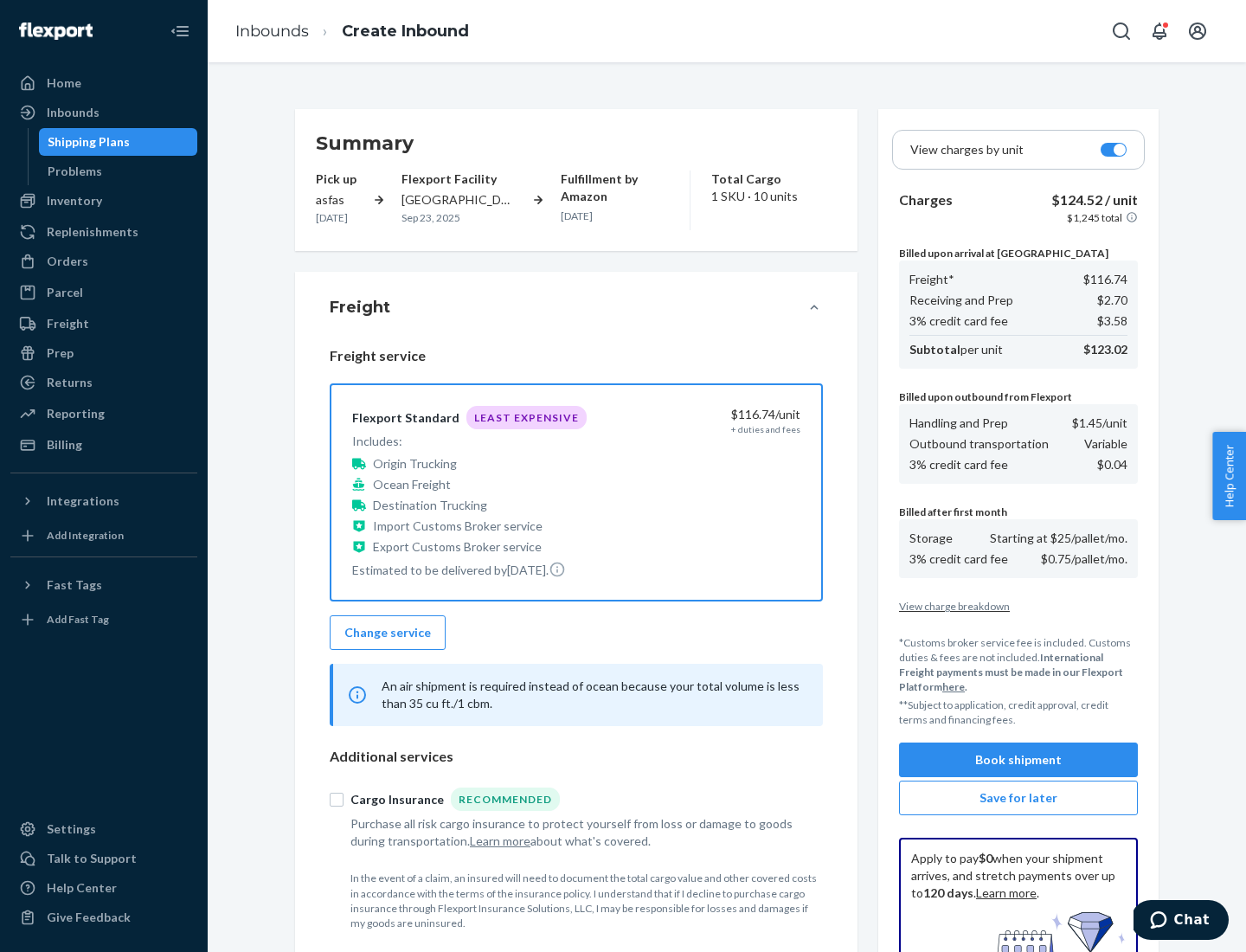
scroll to position [252, 0]
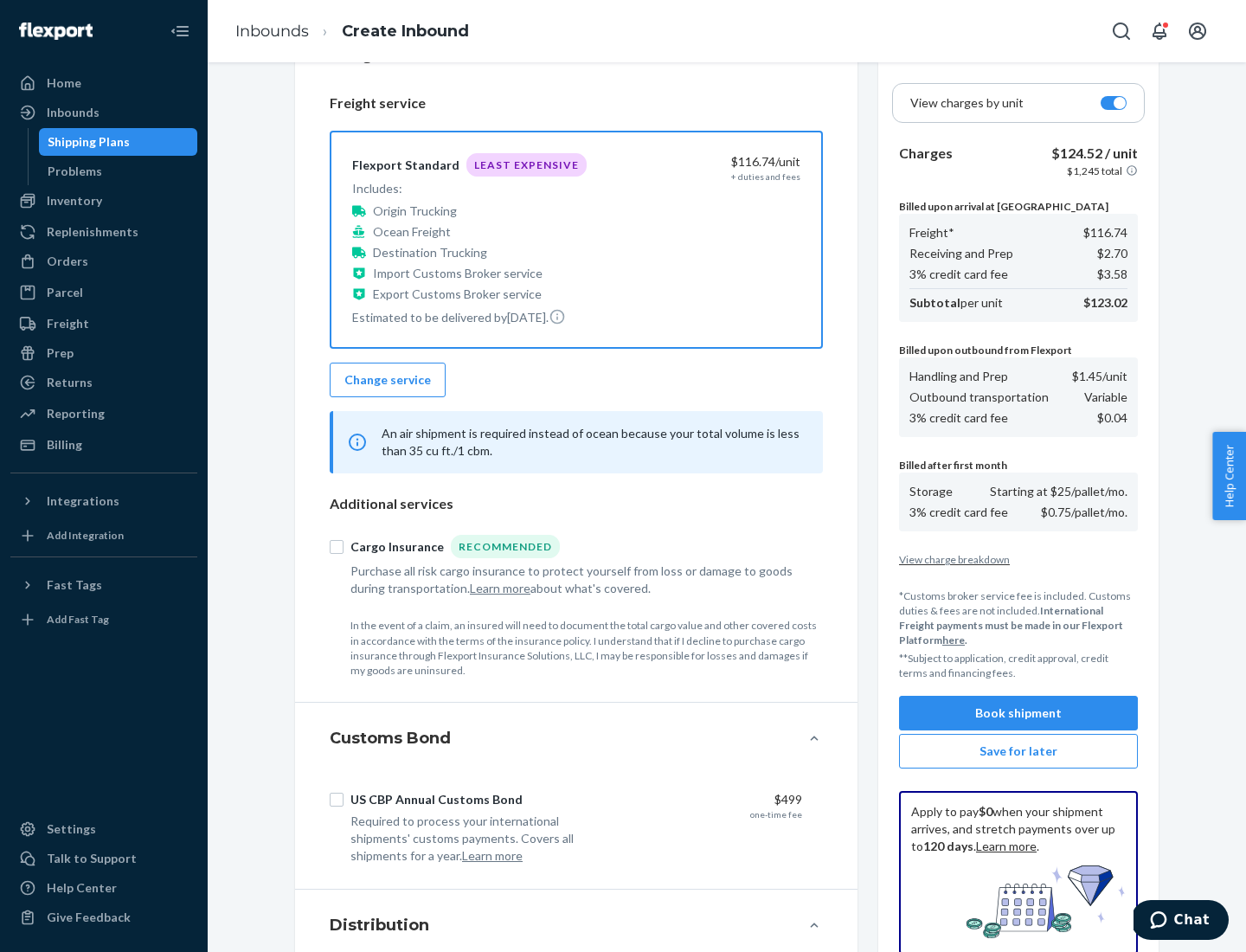
click at [1019, 713] on button "Book shipment" at bounding box center [1019, 712] width 239 height 35
